Goal: Navigation & Orientation: Find specific page/section

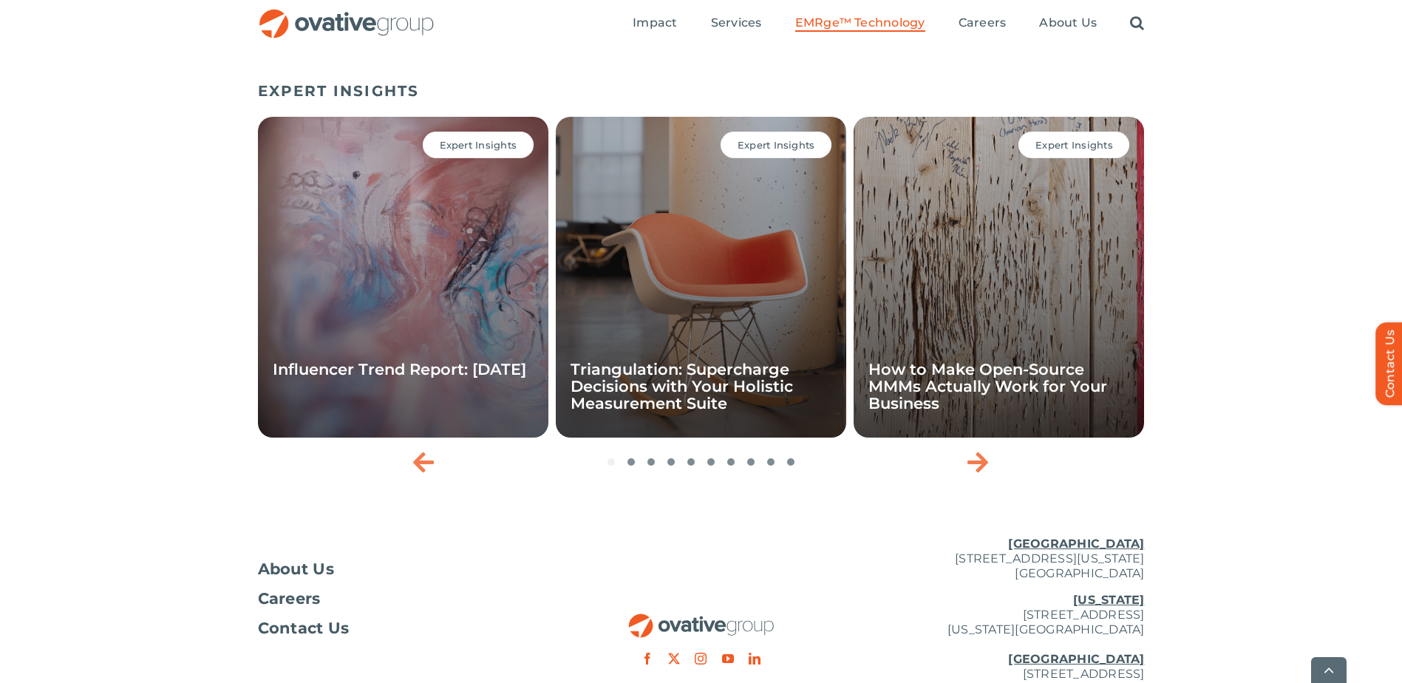
scroll to position [4948, 0]
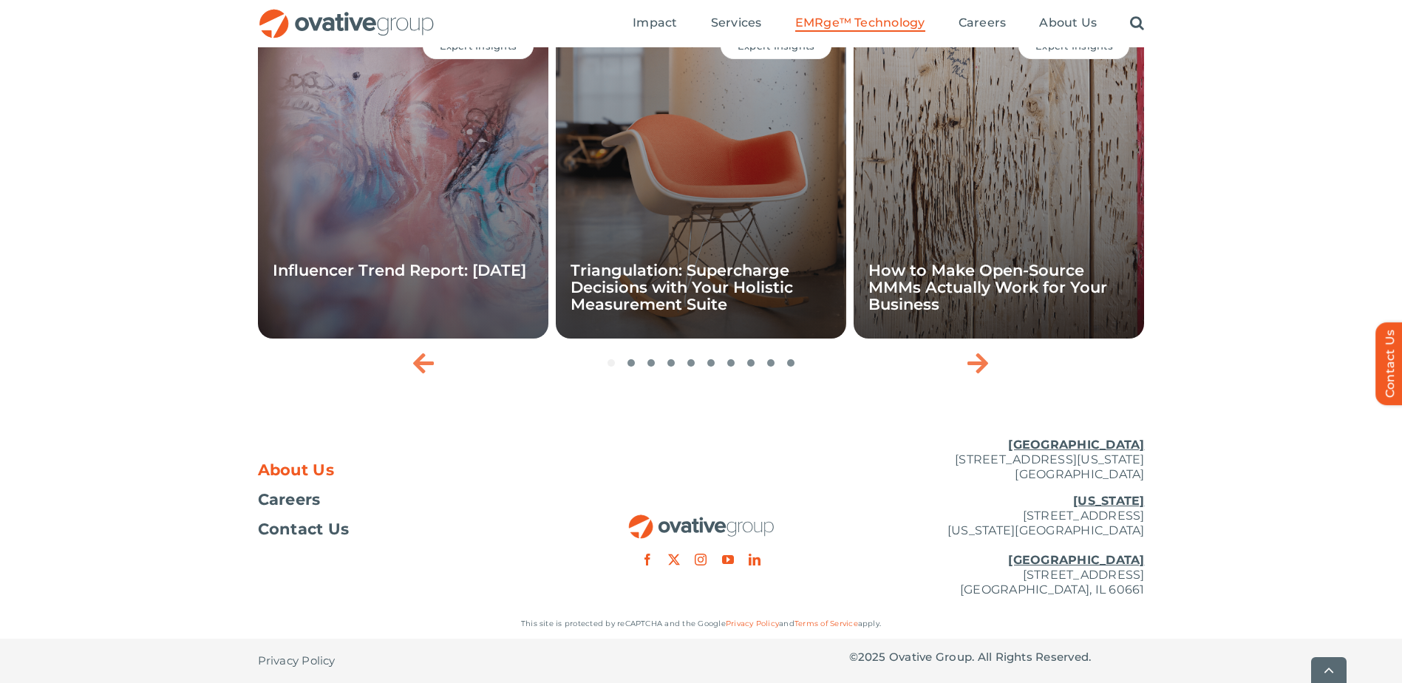
click at [284, 466] on span "About Us" at bounding box center [296, 470] width 77 height 15
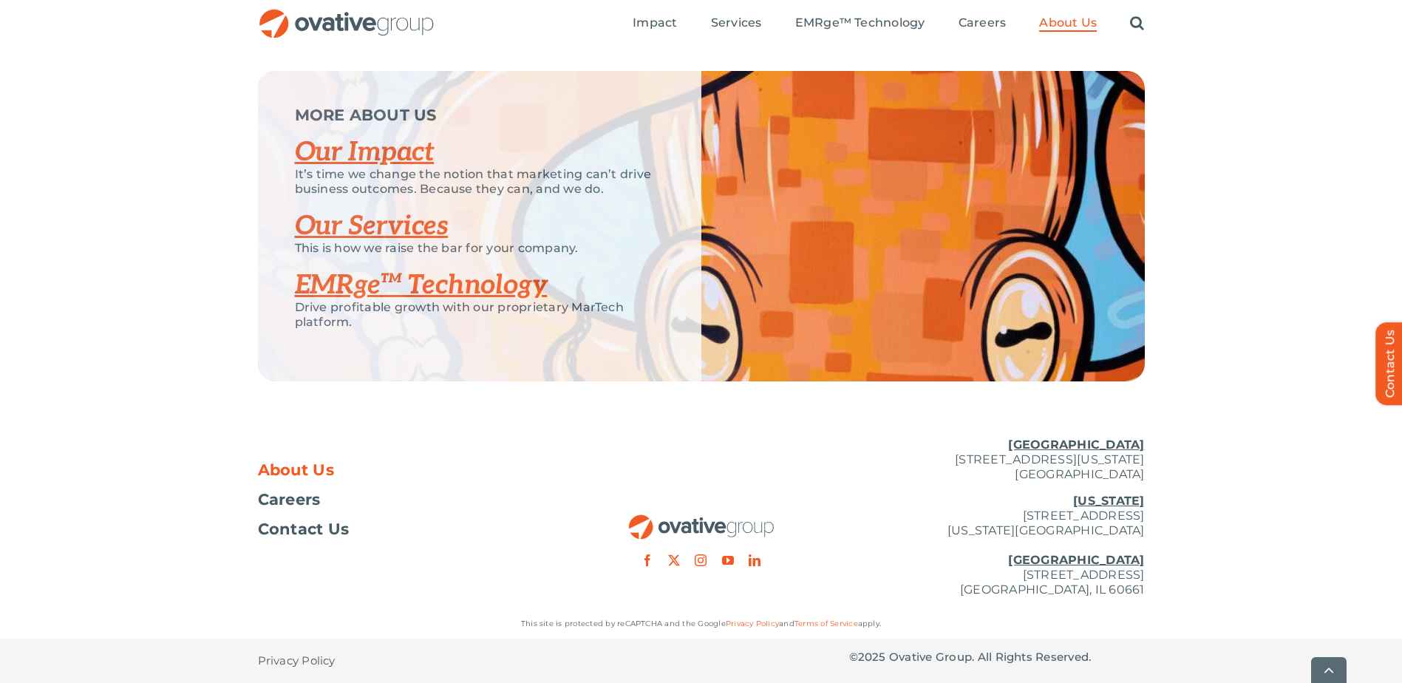
scroll to position [3104, 0]
click at [312, 531] on span "Contact Us" at bounding box center [304, 529] width 92 height 15
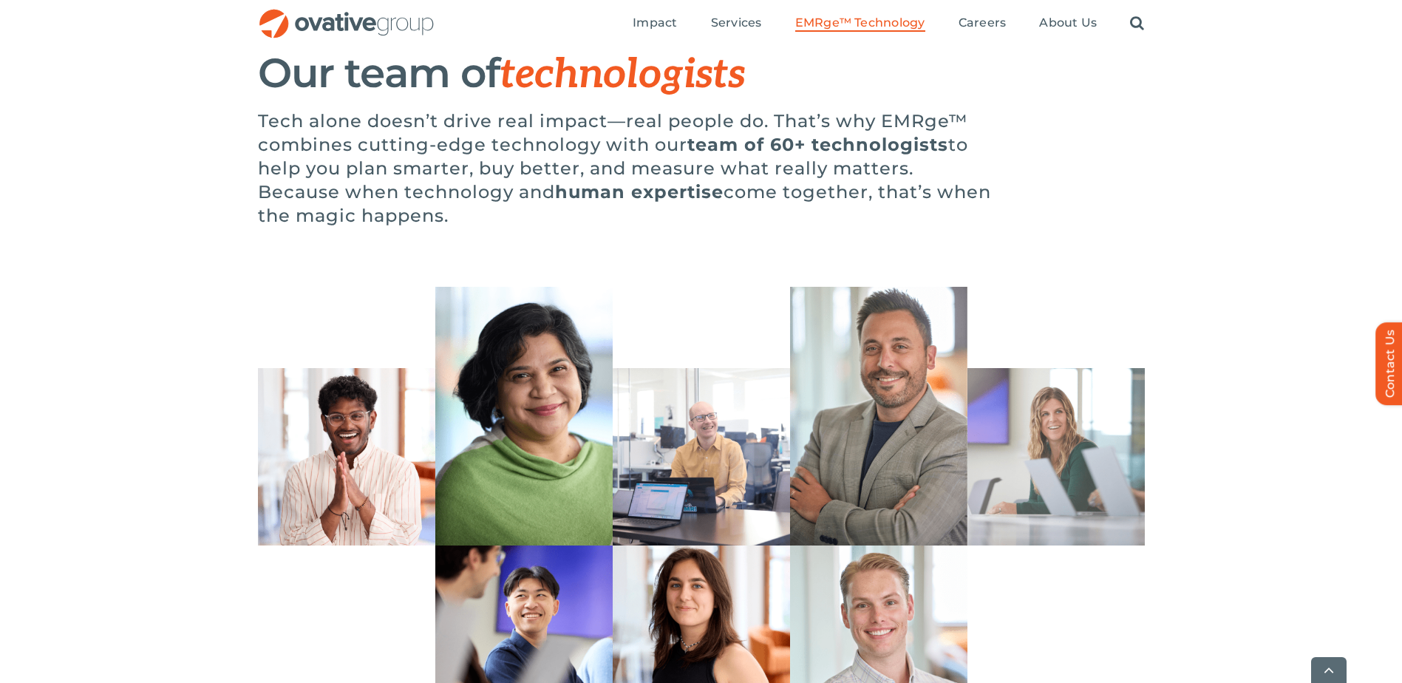
scroll to position [4948, 0]
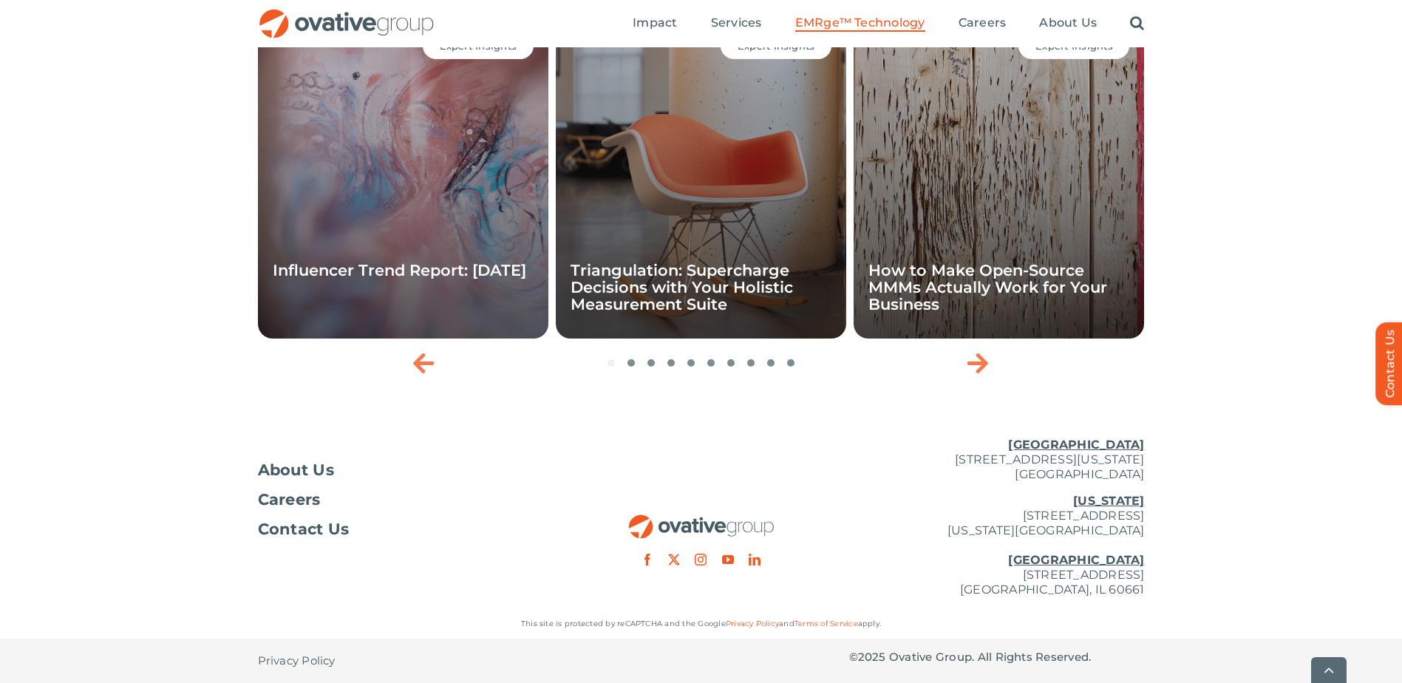
click at [740, 528] on img "OG_Full_horizontal_RGB" at bounding box center [701, 526] width 148 height 25
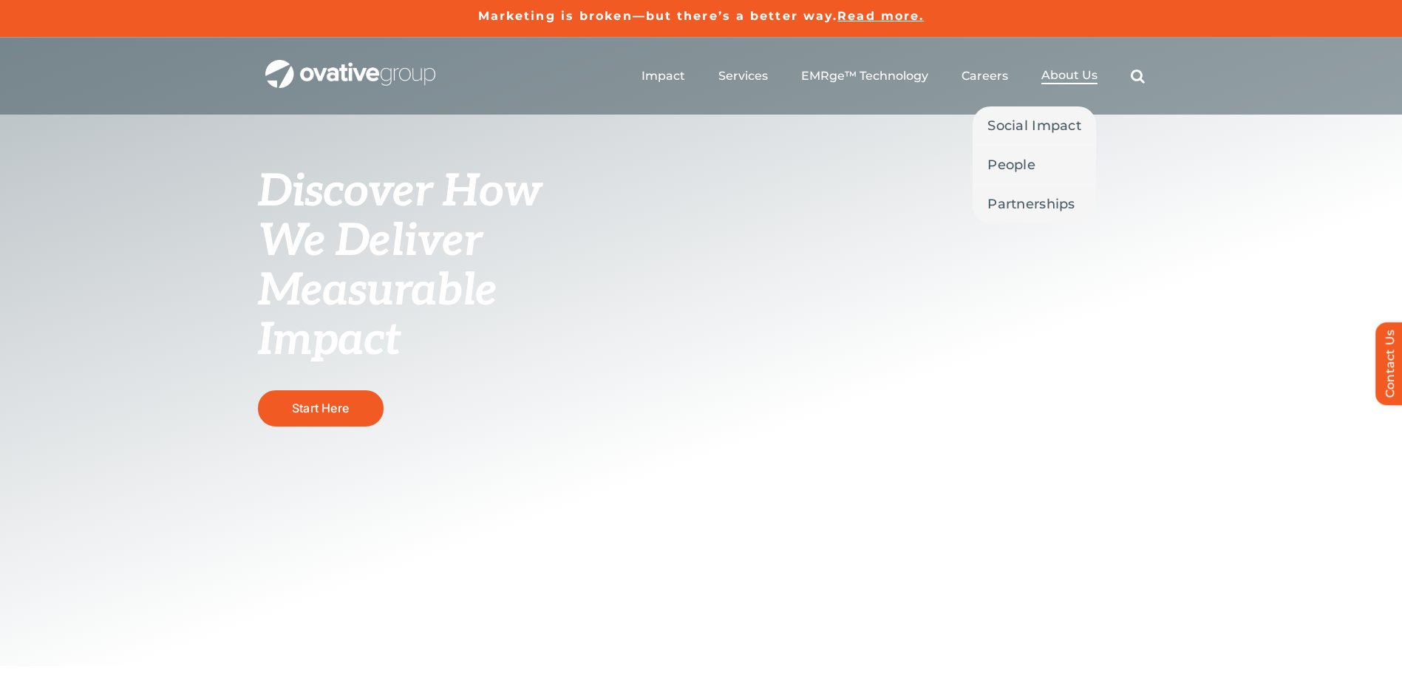
click at [1064, 75] on span "About Us" at bounding box center [1069, 75] width 56 height 15
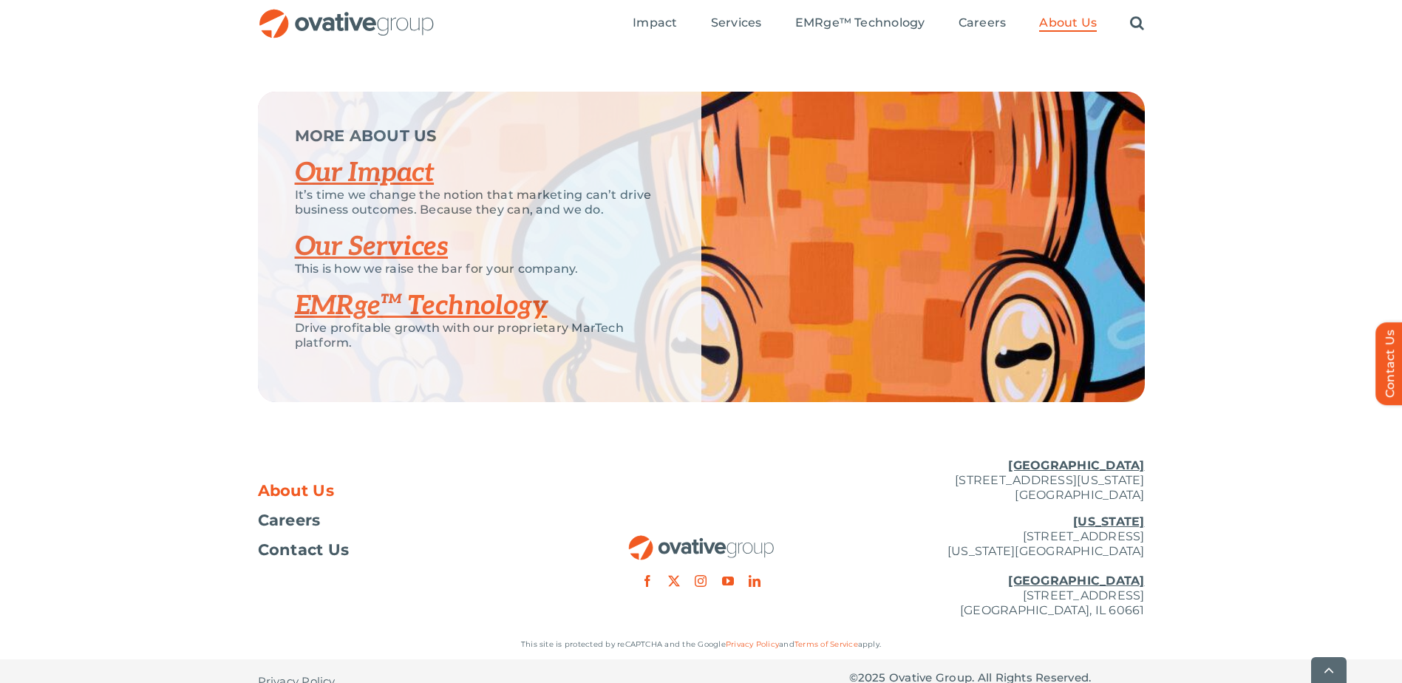
scroll to position [3104, 0]
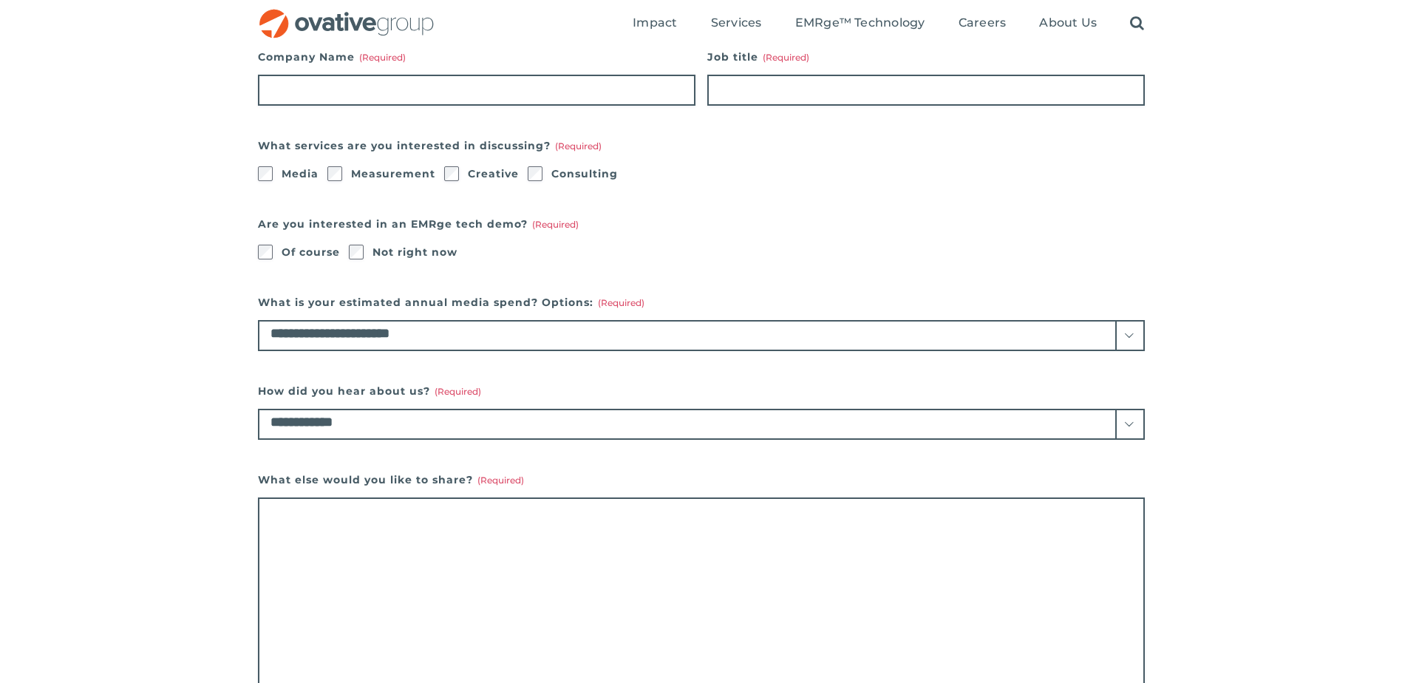
scroll to position [369, 0]
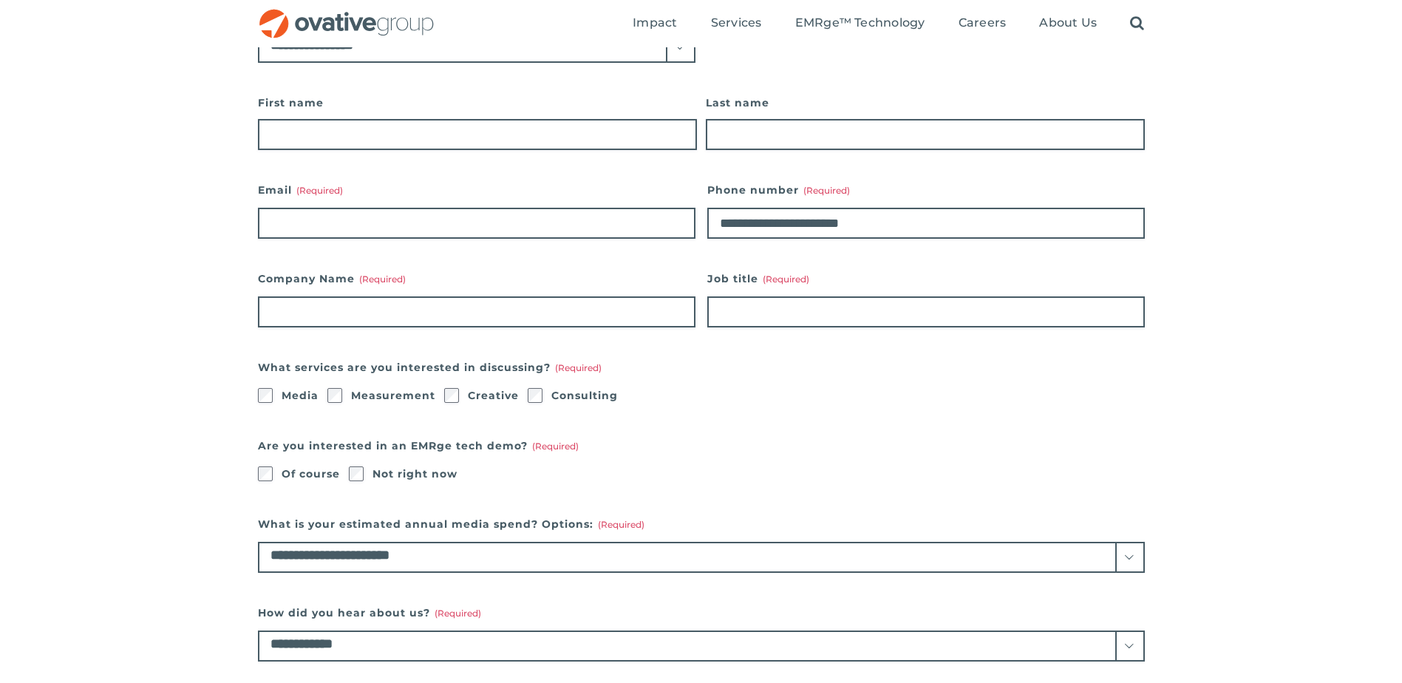
click at [333, 27] on img "OG_Full_horizontal_RGB" at bounding box center [346, 24] width 177 height 30
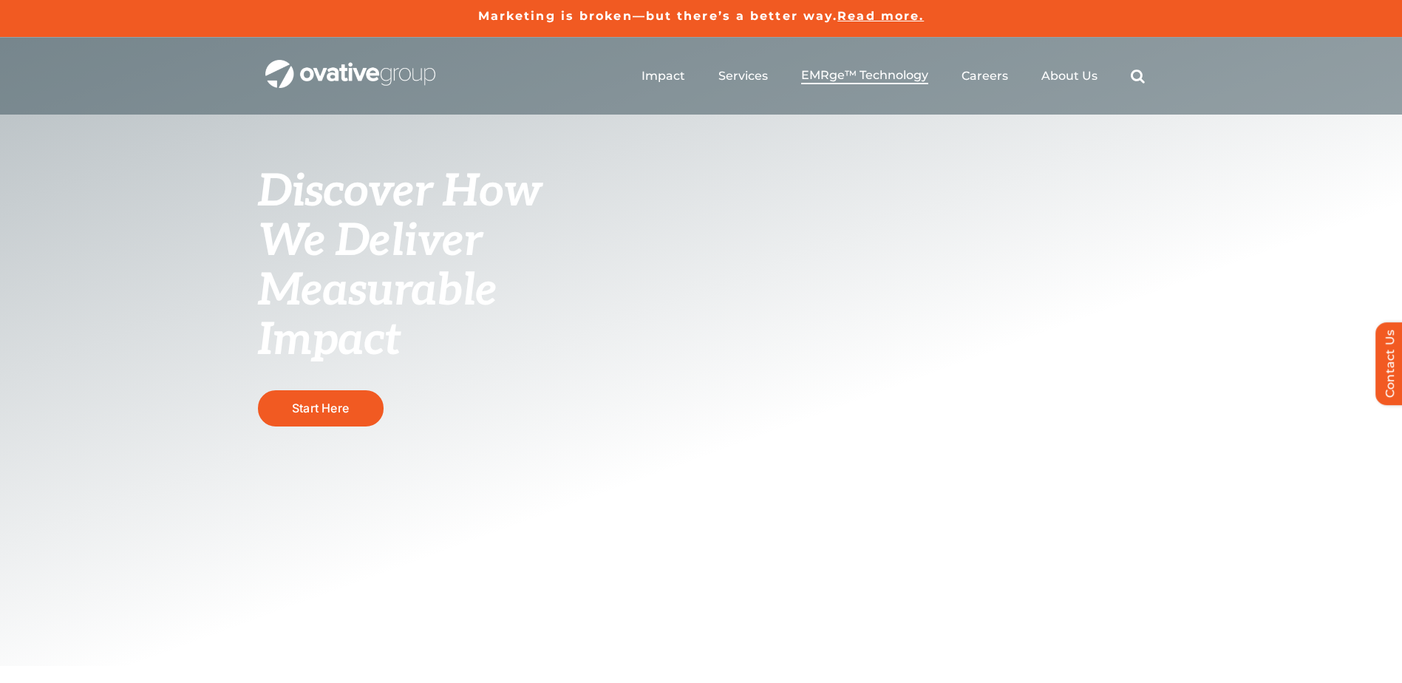
click at [865, 80] on span "EMRge™ Technology" at bounding box center [864, 75] width 127 height 15
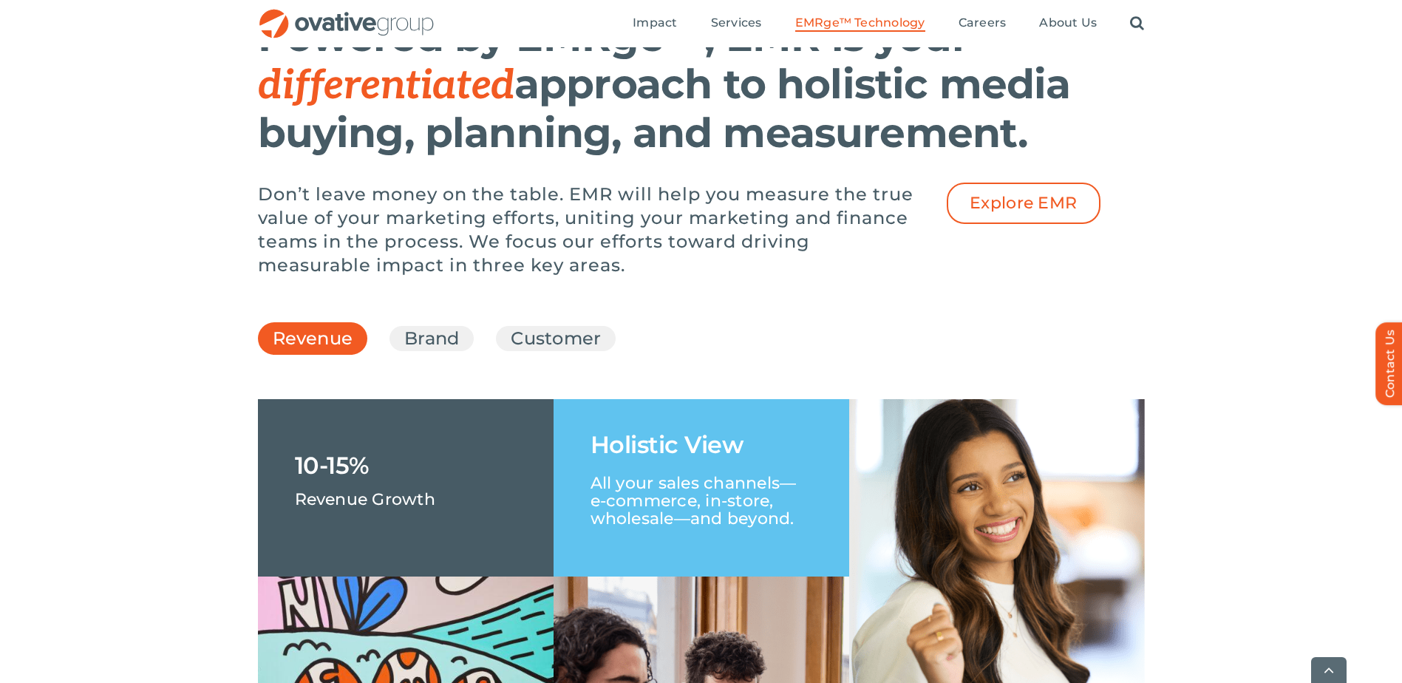
scroll to position [1773, 0]
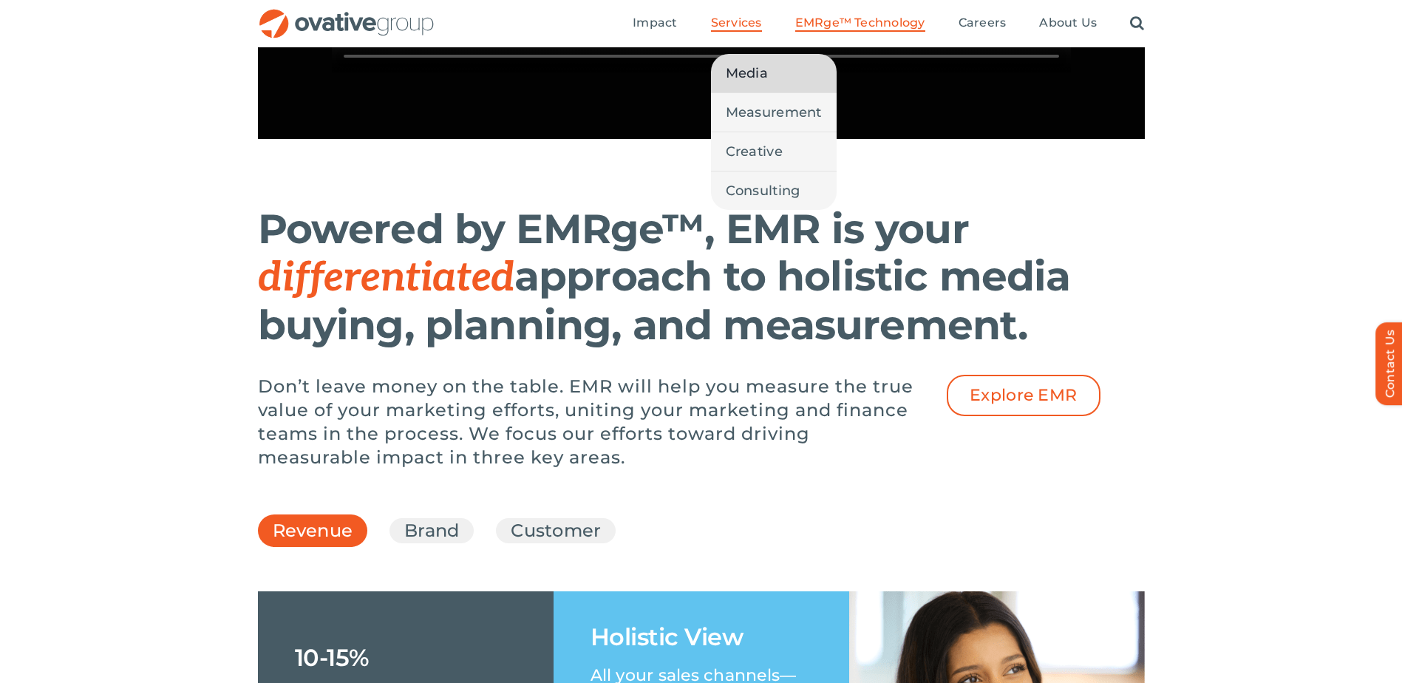
click at [754, 66] on span "Media" at bounding box center [747, 73] width 42 height 21
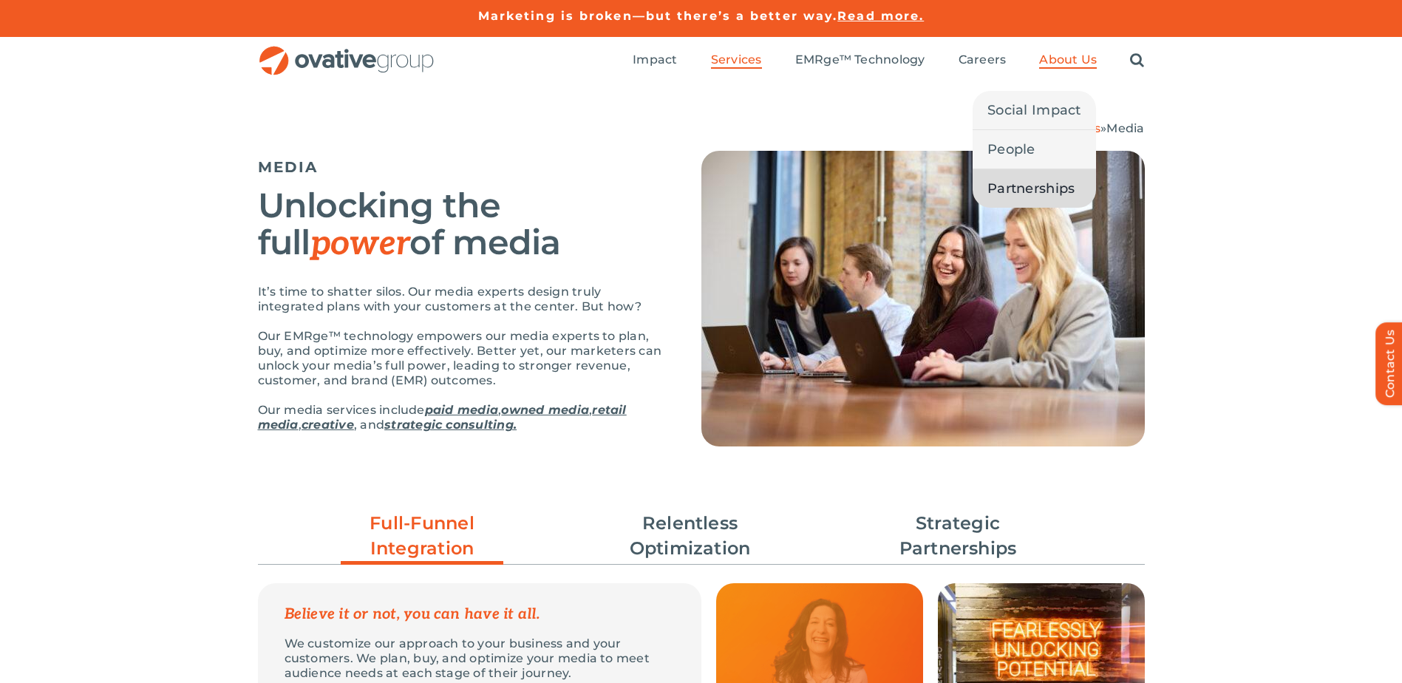
click at [1033, 182] on span "Partnerships" at bounding box center [1030, 188] width 87 height 21
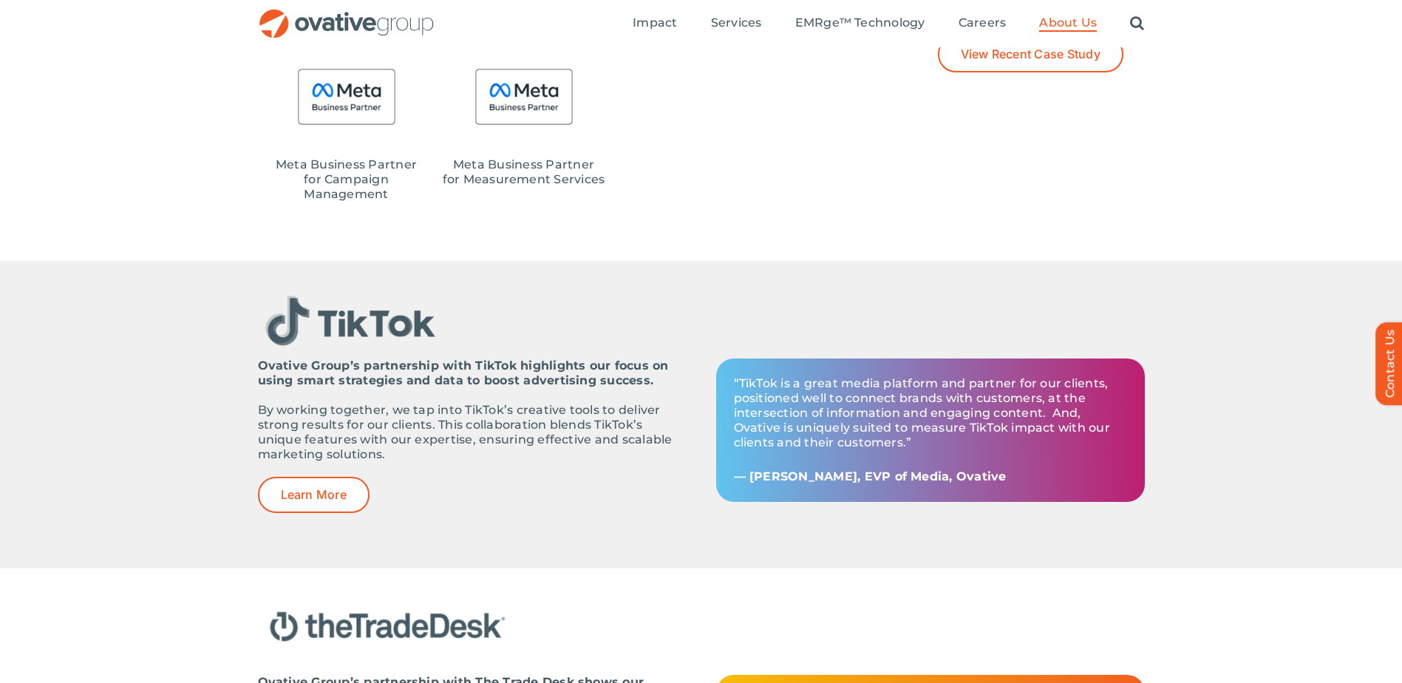
scroll to position [1256, 0]
